Goal: Task Accomplishment & Management: Manage account settings

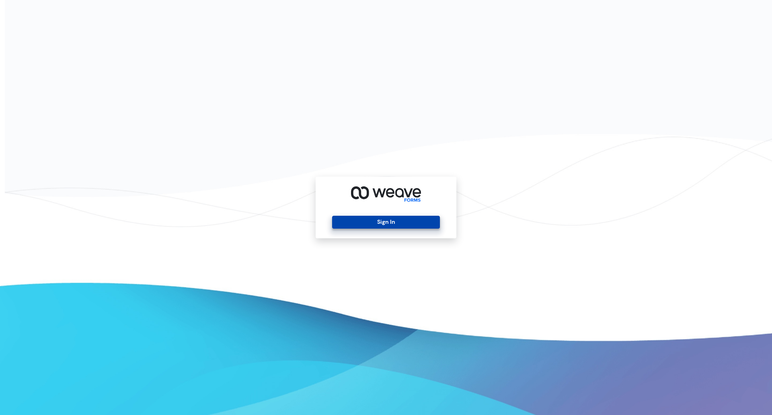
click at [401, 225] on button "Sign In" at bounding box center [385, 222] width 107 height 13
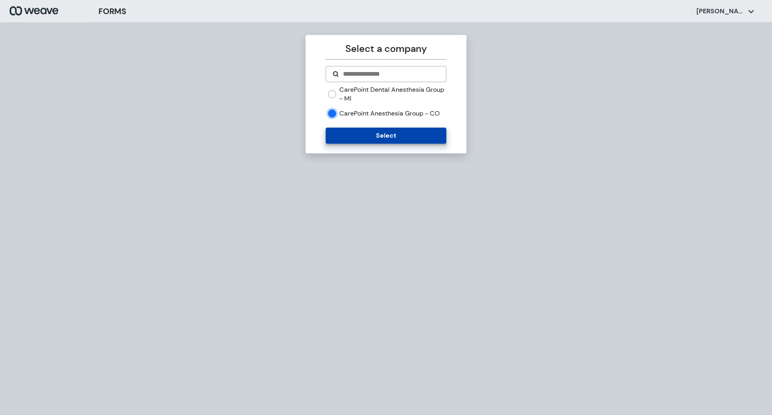
click at [336, 134] on button "Select" at bounding box center [386, 136] width 120 height 16
